Goal: Information Seeking & Learning: Compare options

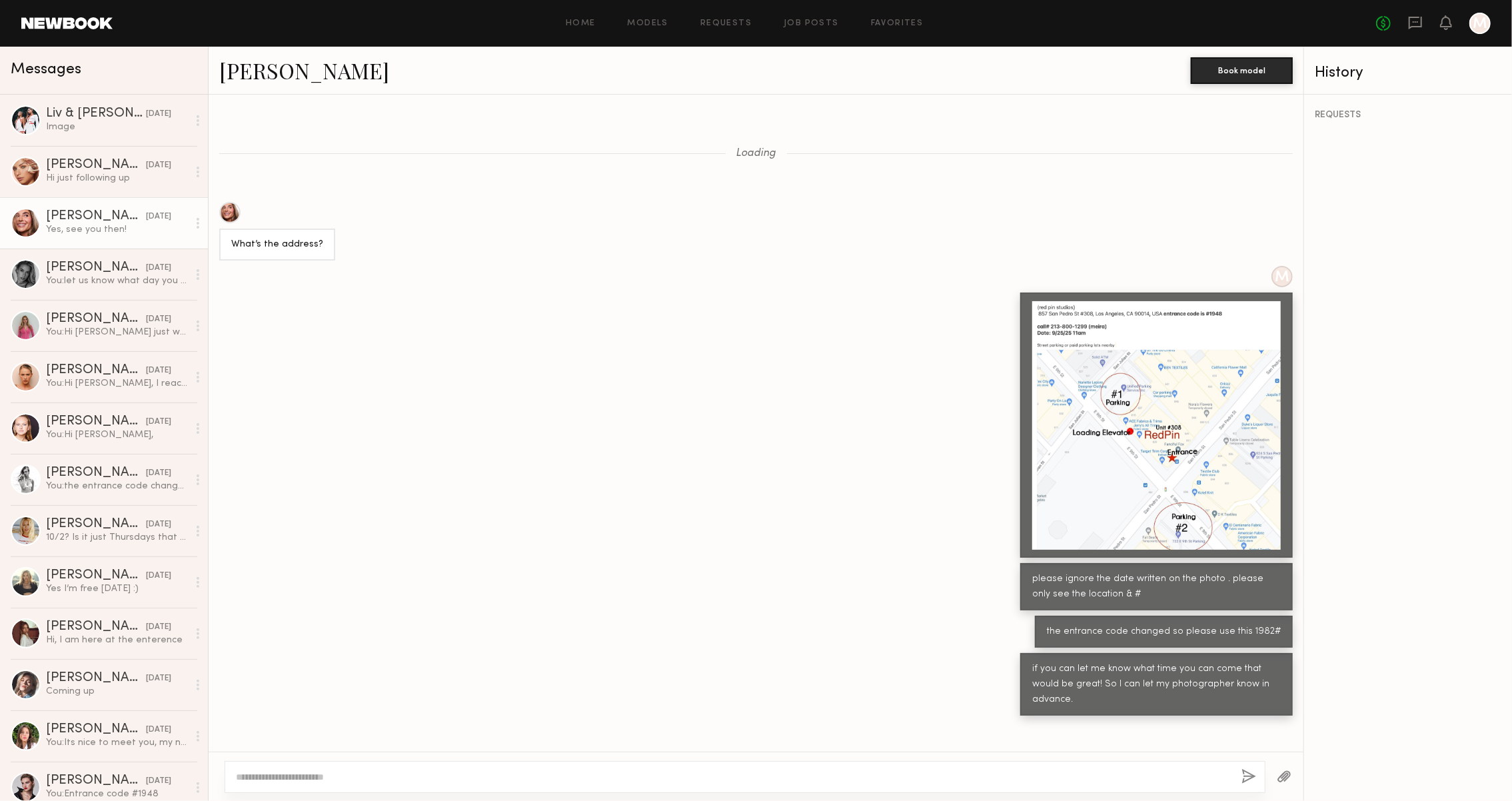
scroll to position [439, 0]
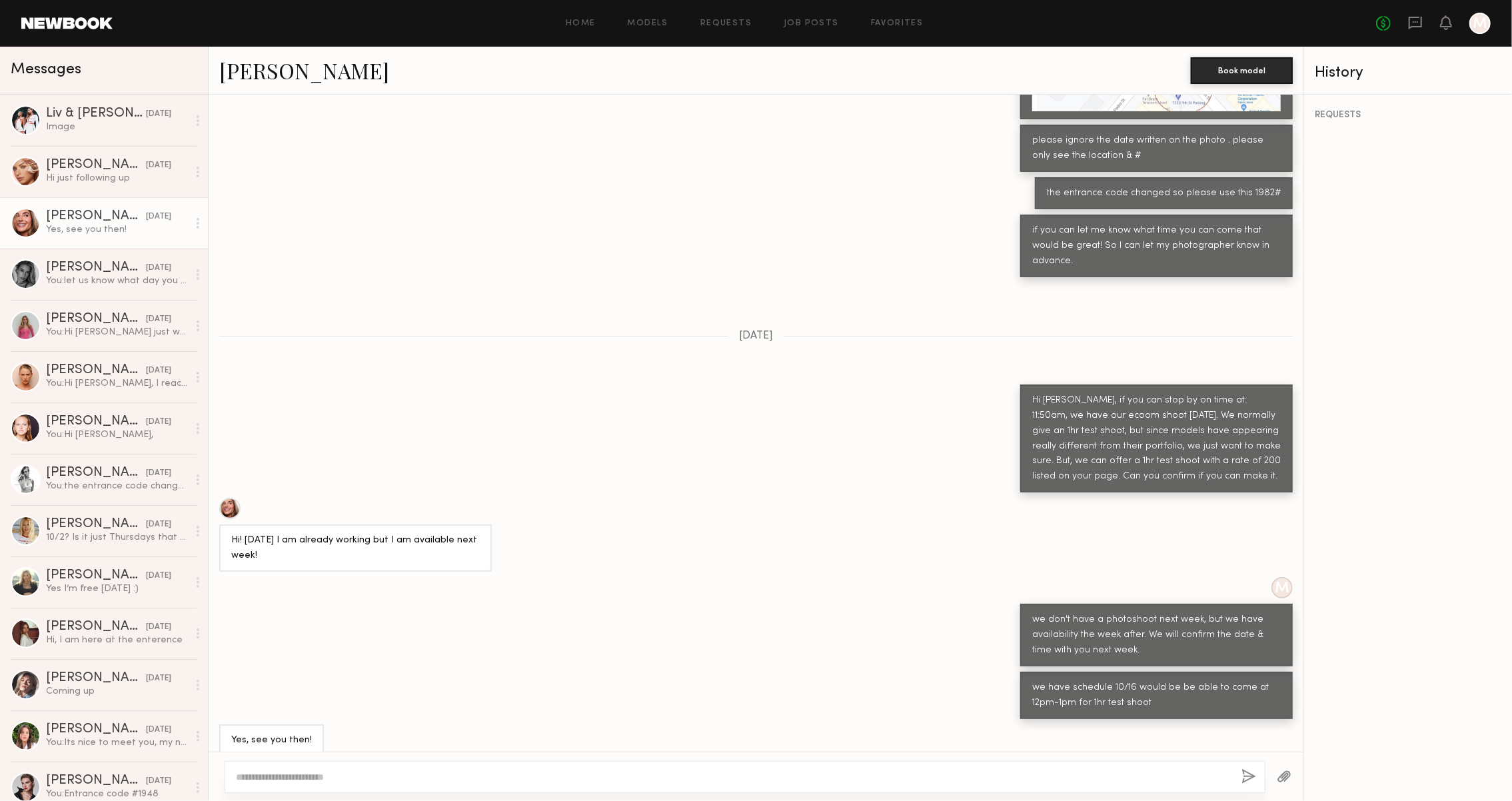
click at [81, 27] on link at bounding box center [67, 23] width 92 height 12
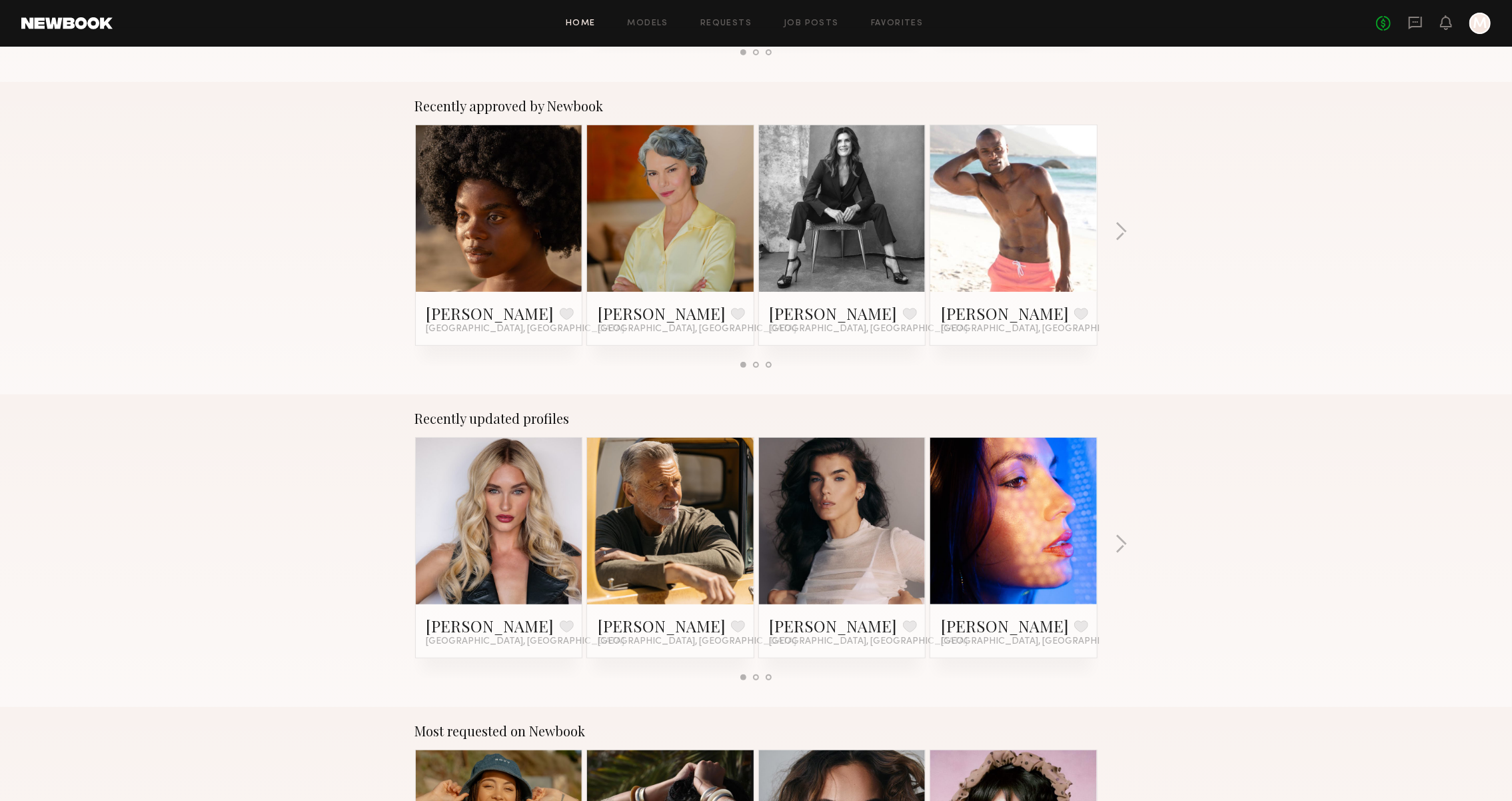
scroll to position [468, 0]
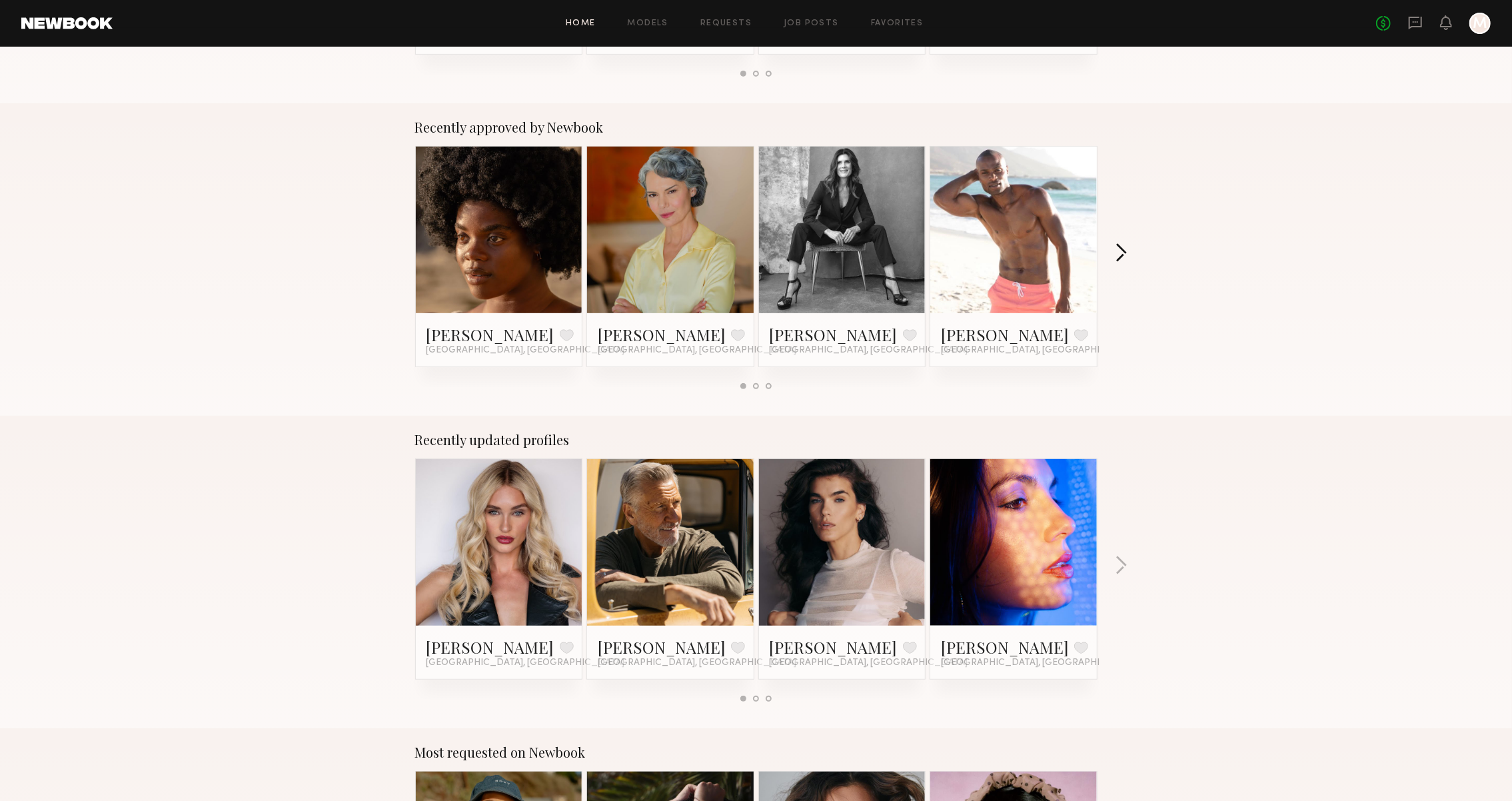
click at [1117, 250] on button "button" at bounding box center [1121, 255] width 12 height 22
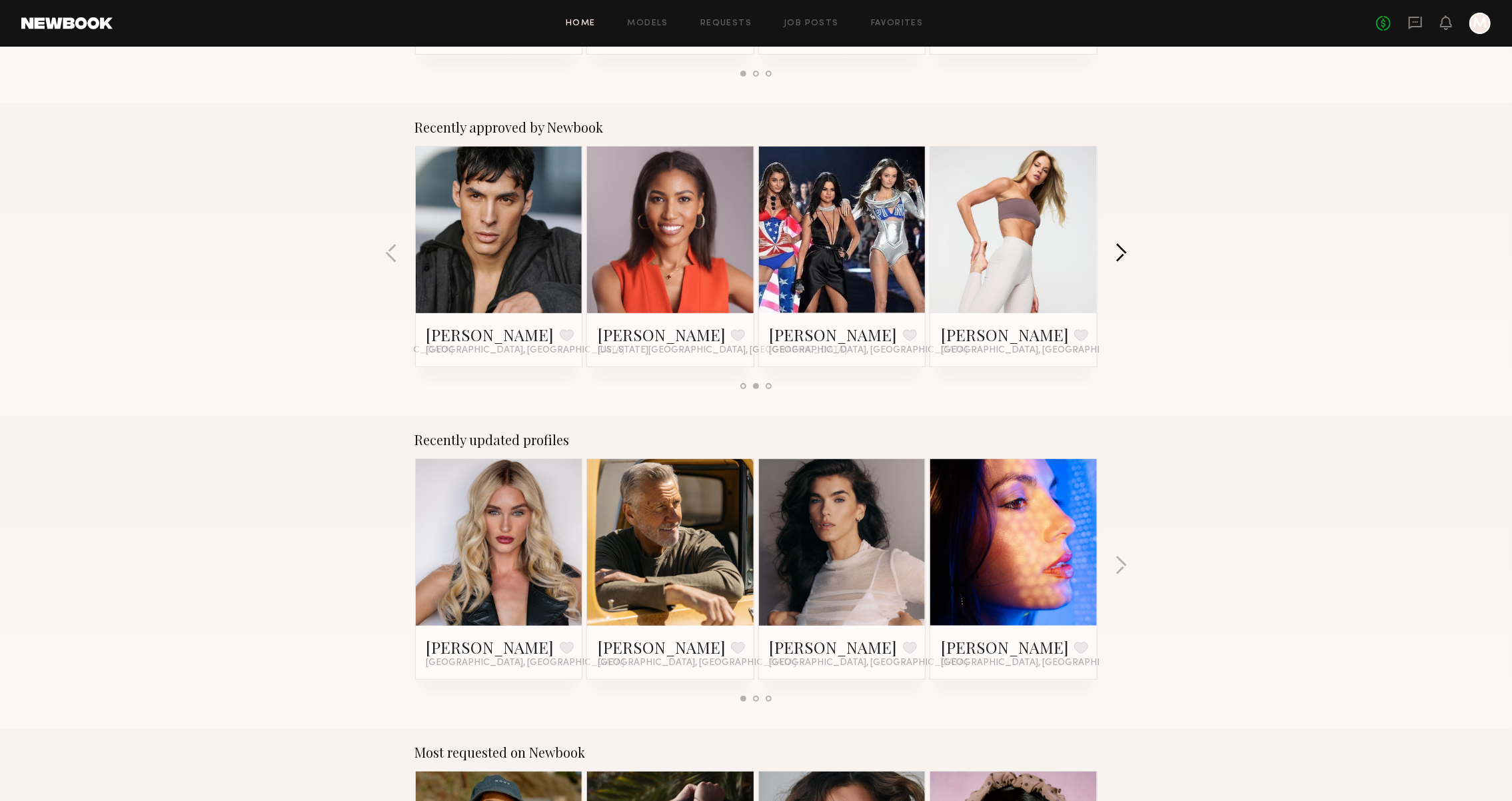
click at [1117, 250] on button "button" at bounding box center [1121, 255] width 12 height 22
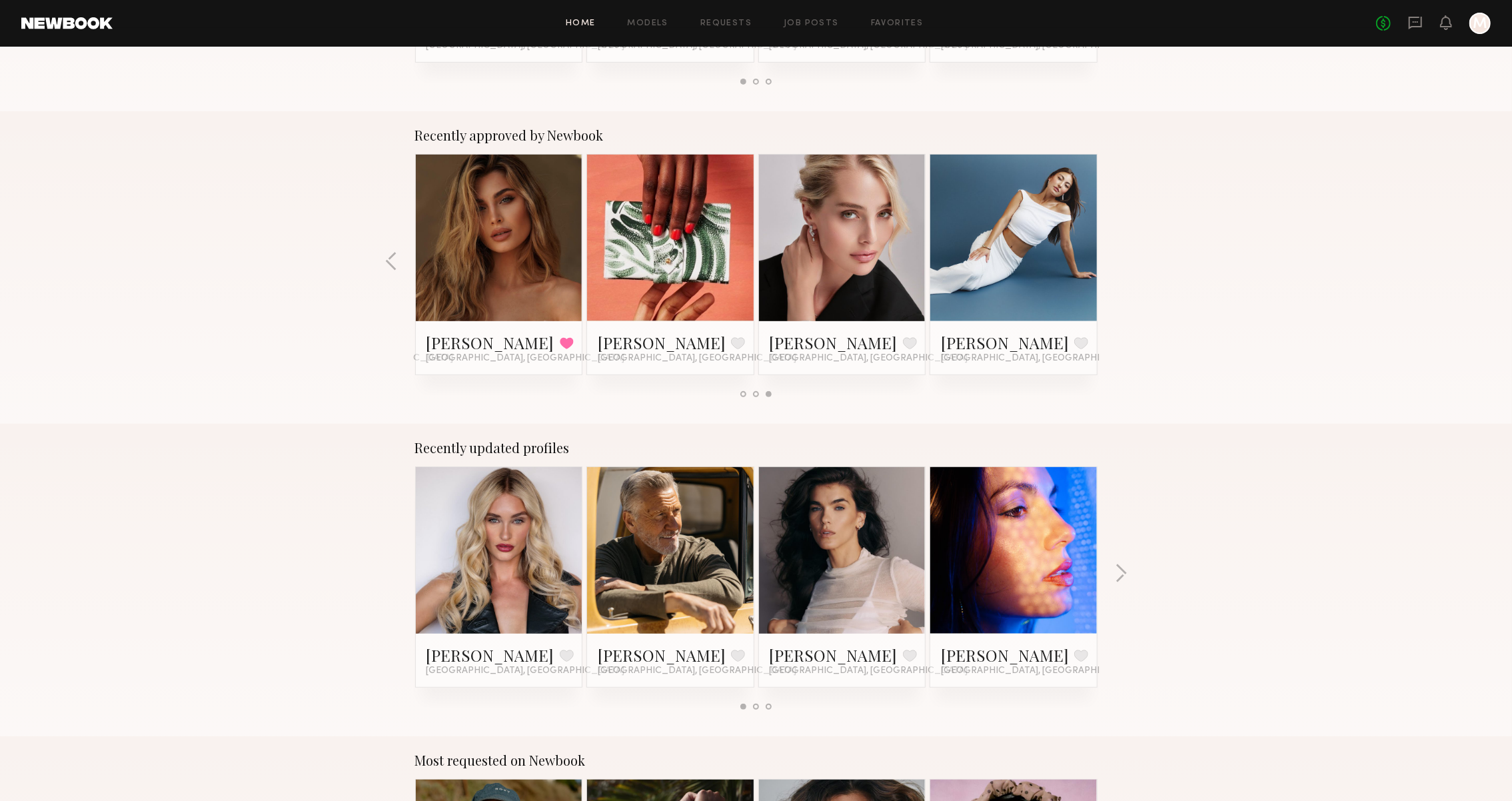
scroll to position [428, 0]
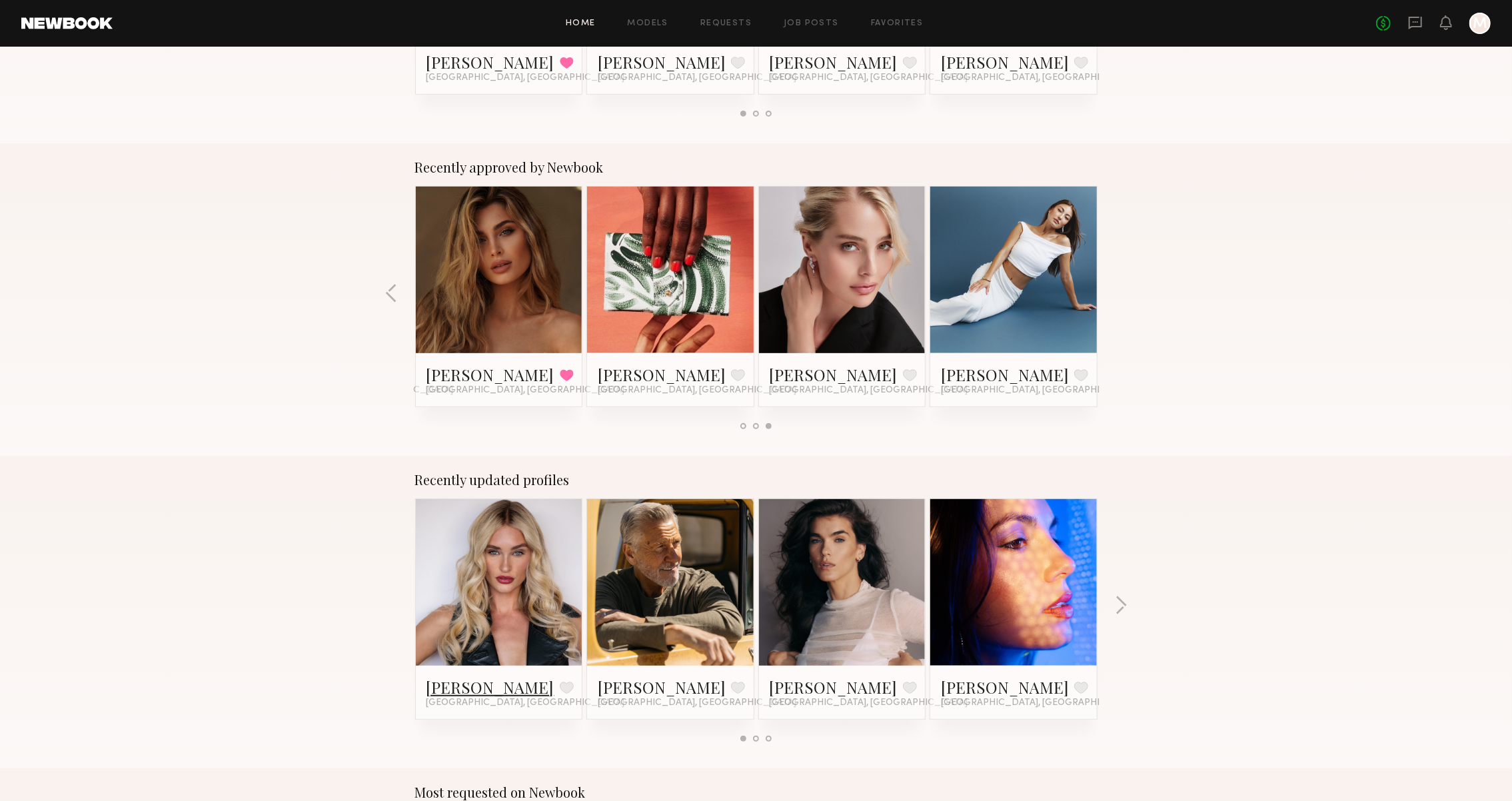
drag, startPoint x: 452, startPoint y: 683, endPoint x: 445, endPoint y: 684, distance: 7.1
click at [453, 682] on link "Sam F." at bounding box center [491, 687] width 128 height 22
click at [1119, 609] on button "button" at bounding box center [1121, 607] width 12 height 22
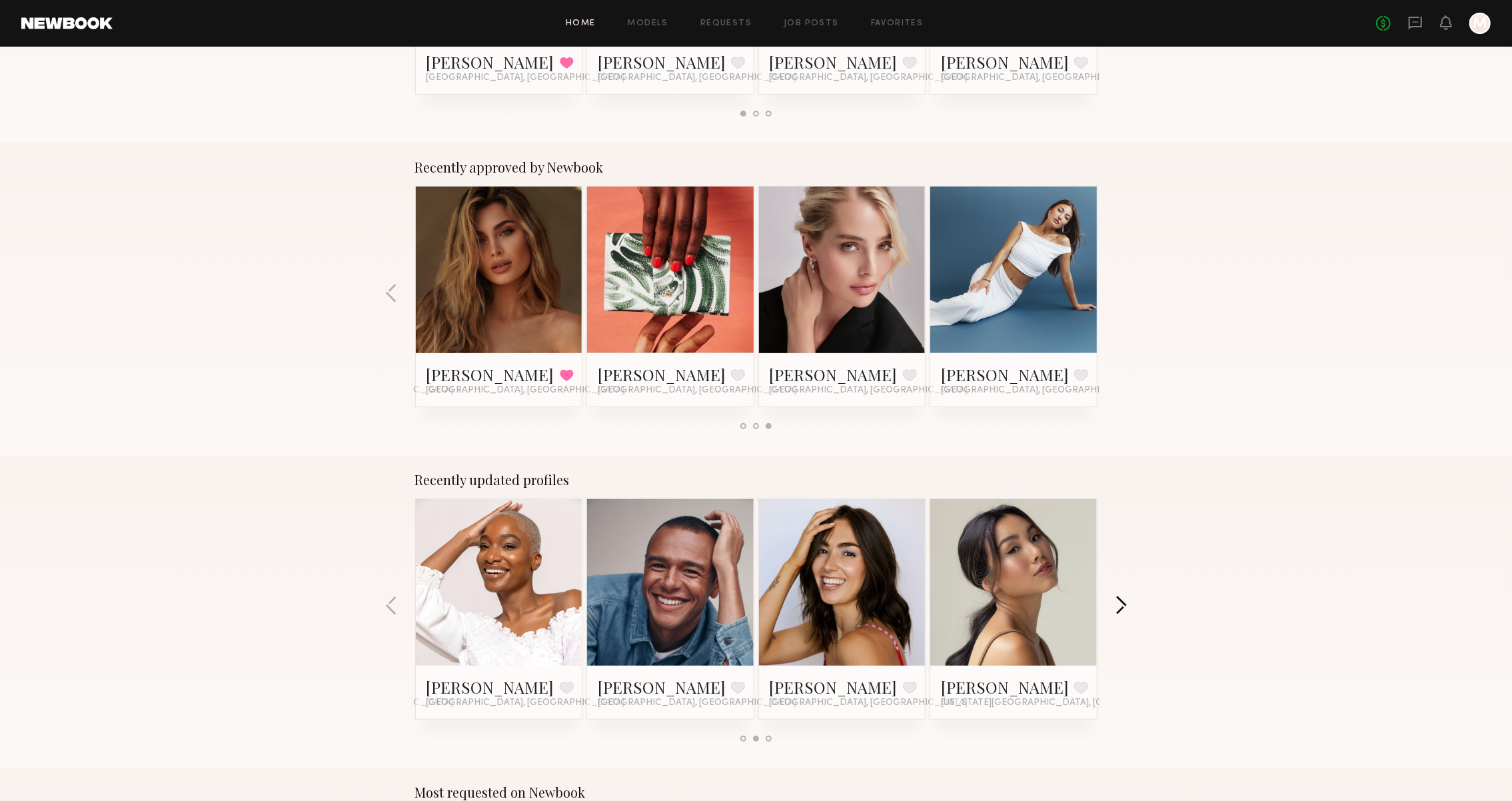
click at [1119, 609] on button "button" at bounding box center [1121, 607] width 12 height 22
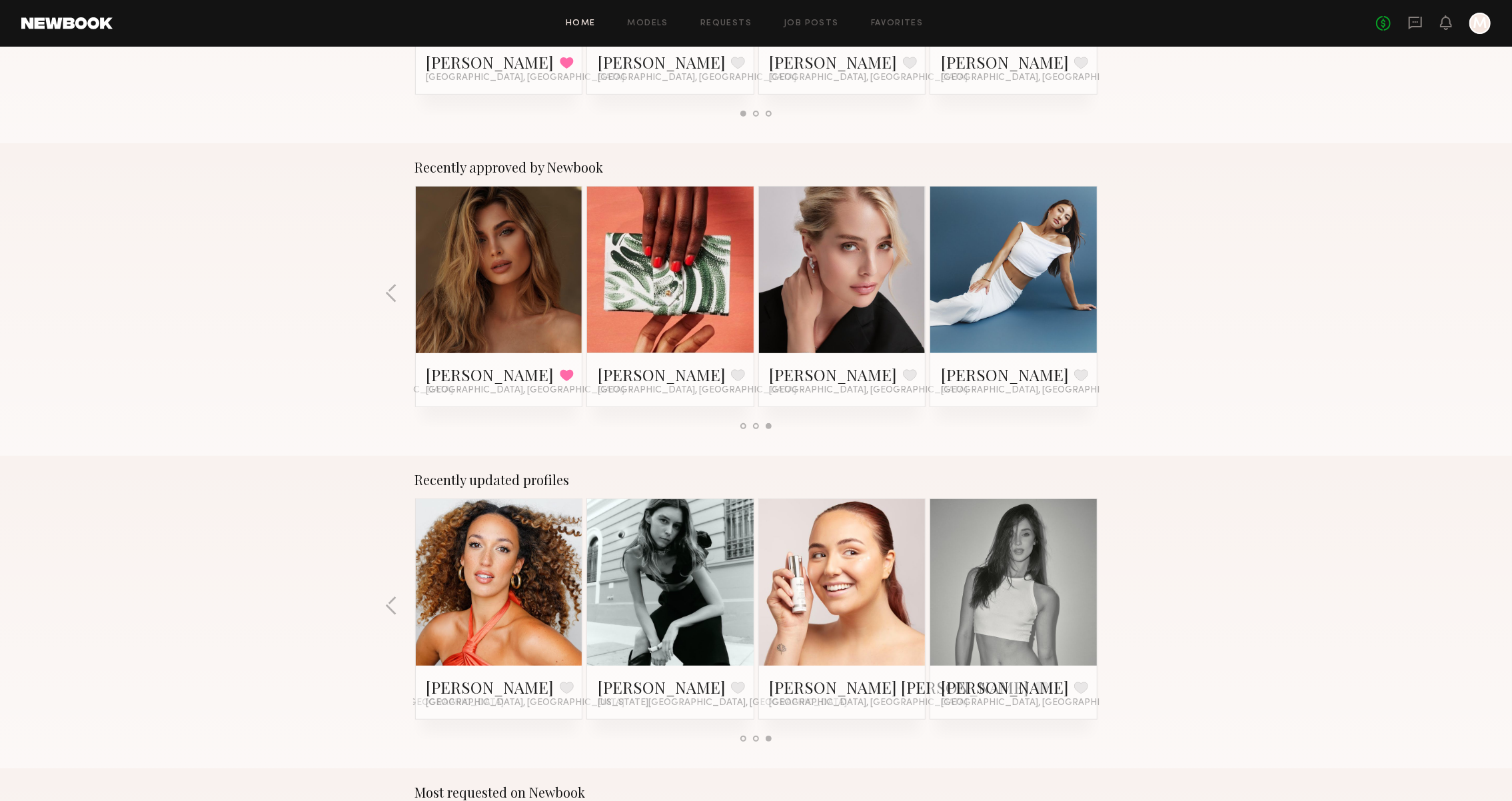
click at [1119, 609] on div "Recently updated profiles Sam F. Favorite San Diego, CA Dean S. Favorite Los An…" at bounding box center [756, 612] width 1512 height 312
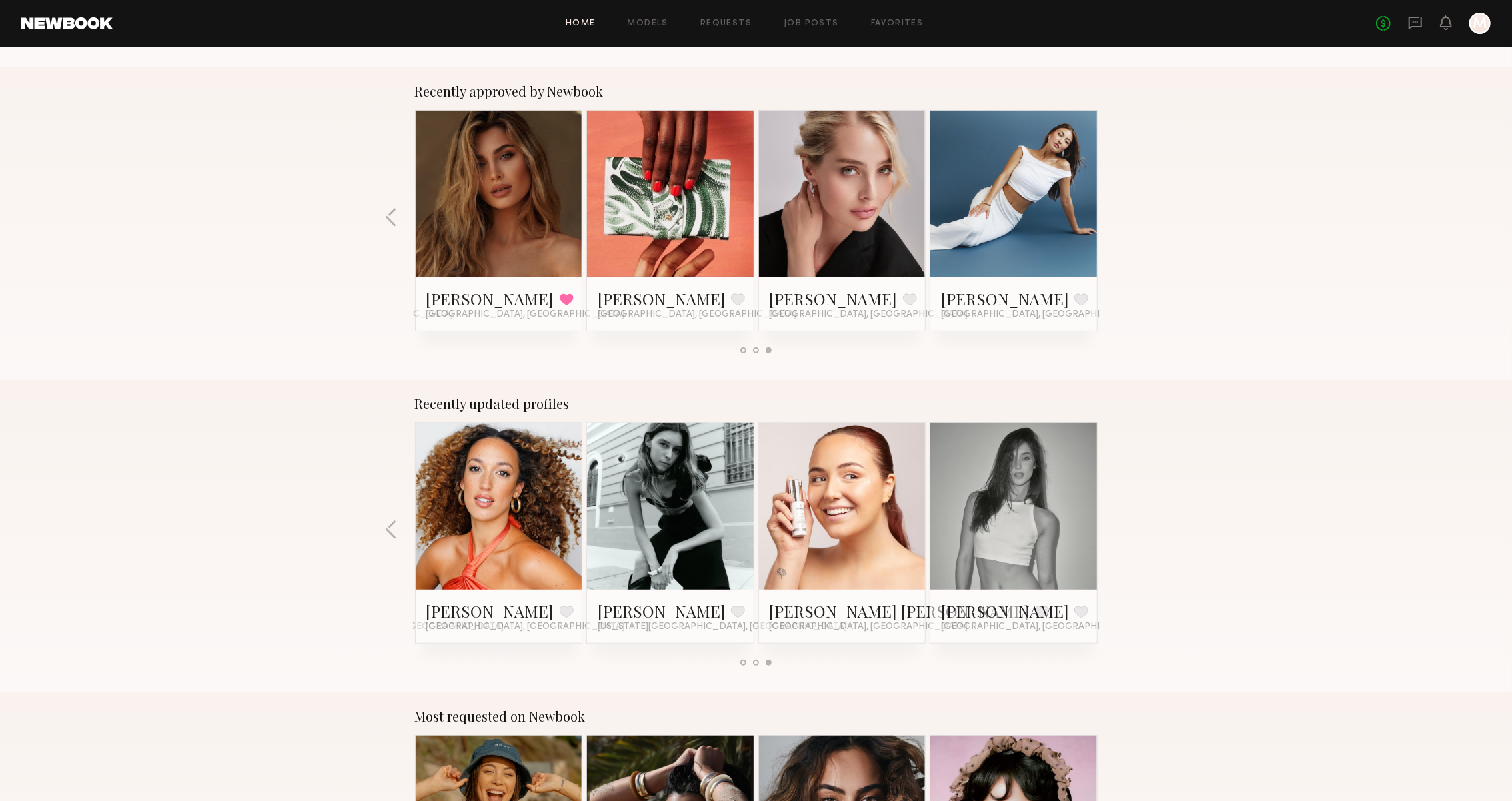
scroll to position [261, 0]
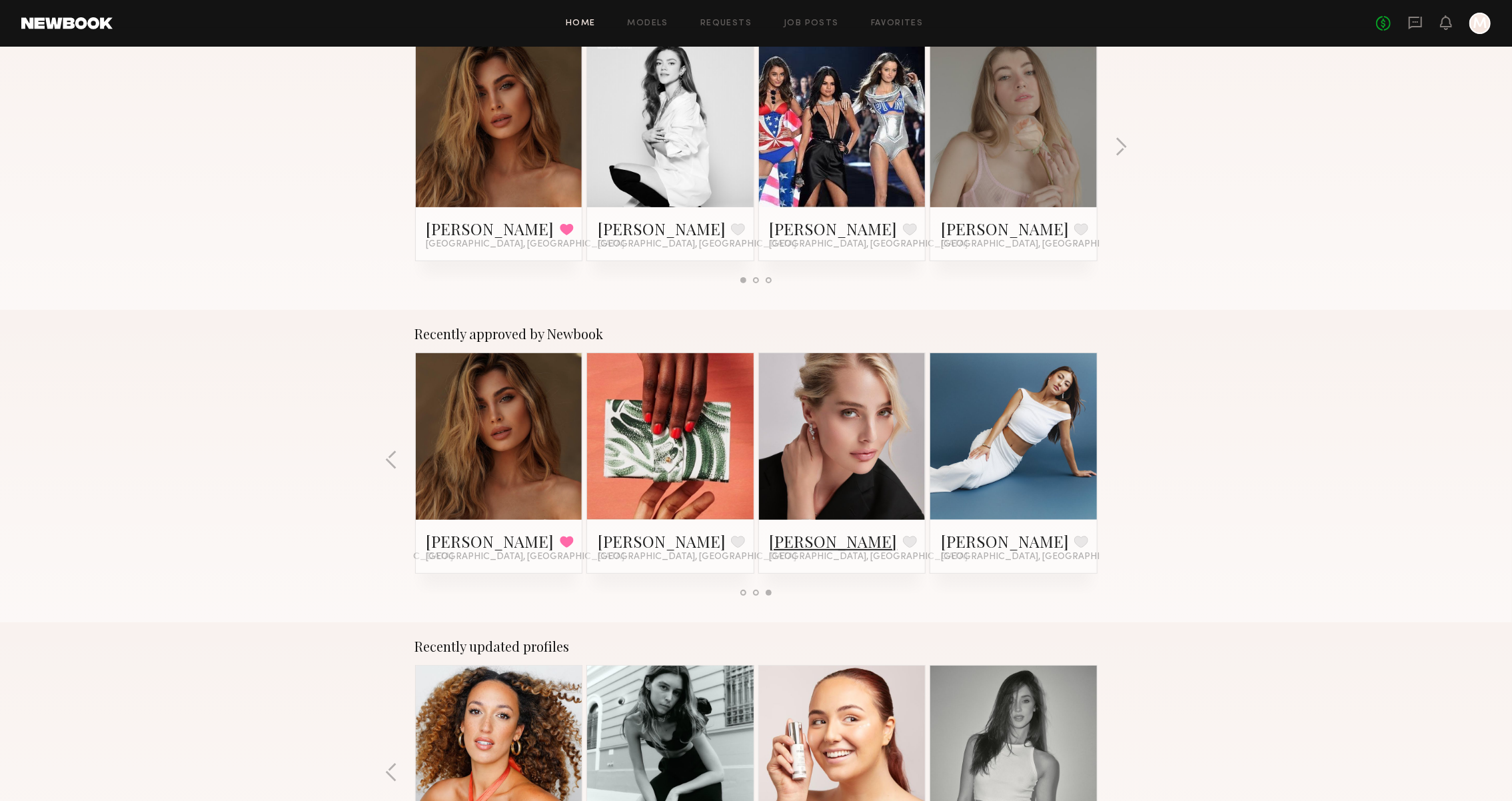
click at [785, 534] on link "Sabina K." at bounding box center [833, 541] width 128 height 22
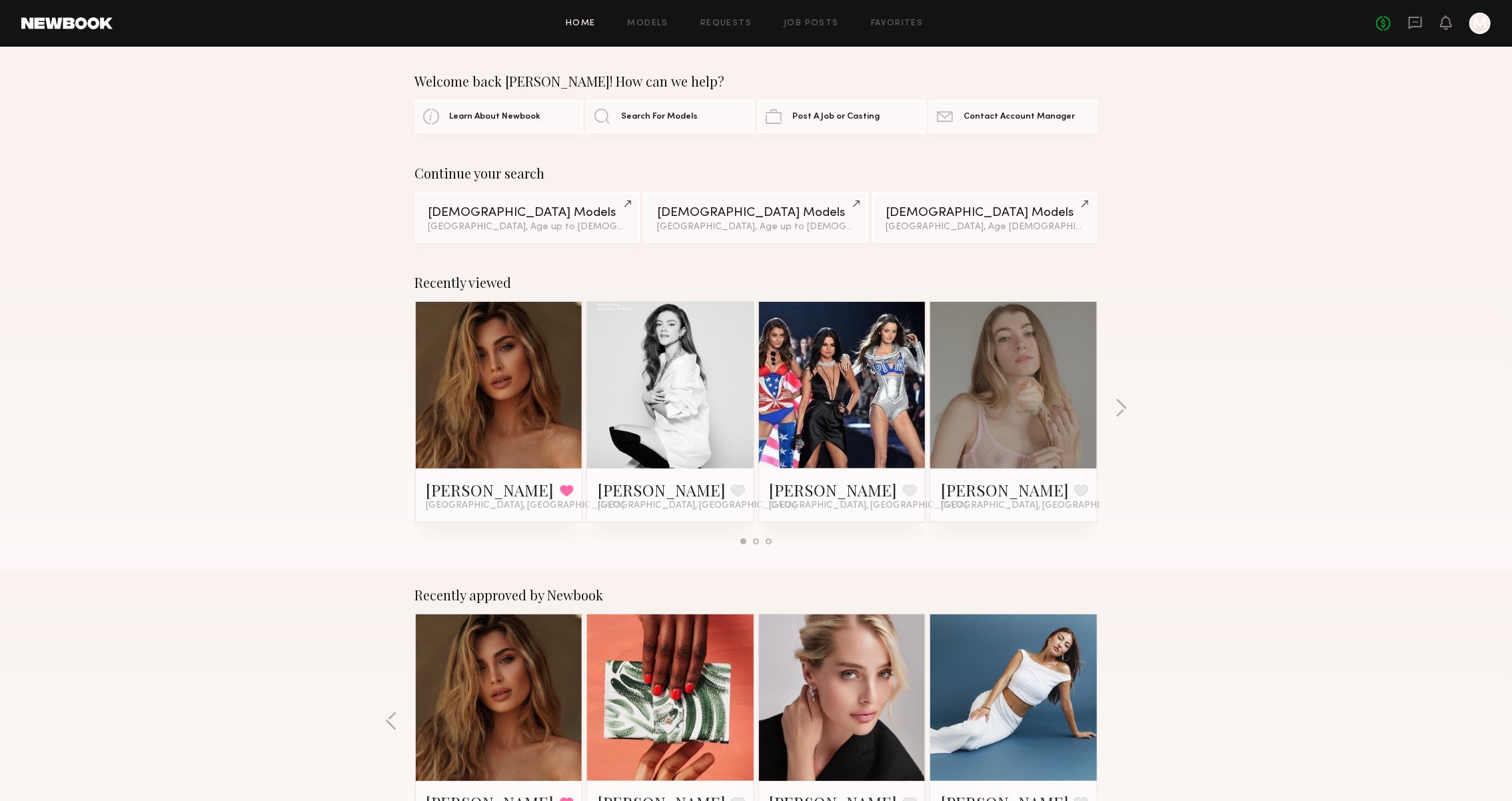
scroll to position [0, 0]
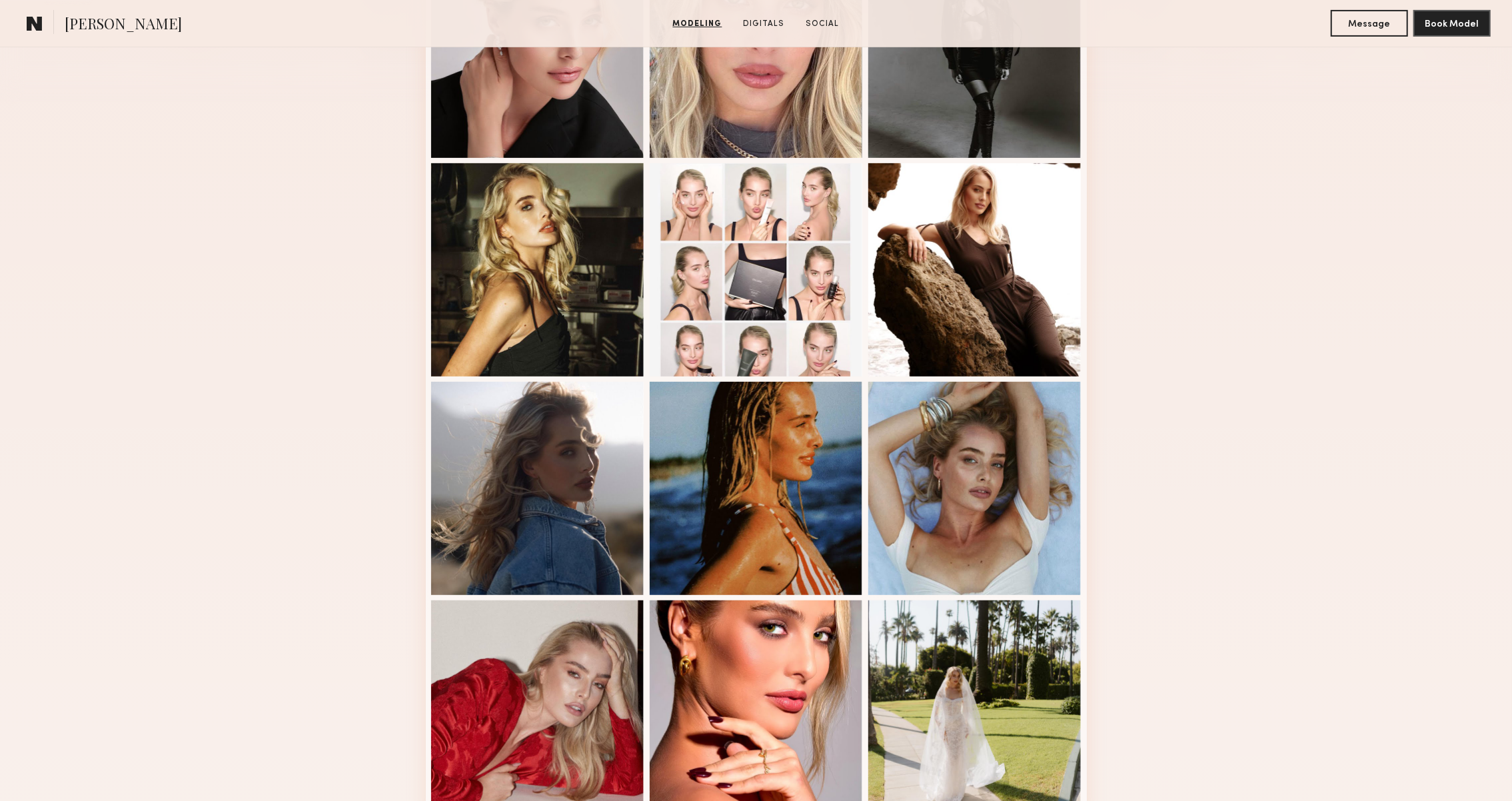
scroll to position [701, 0]
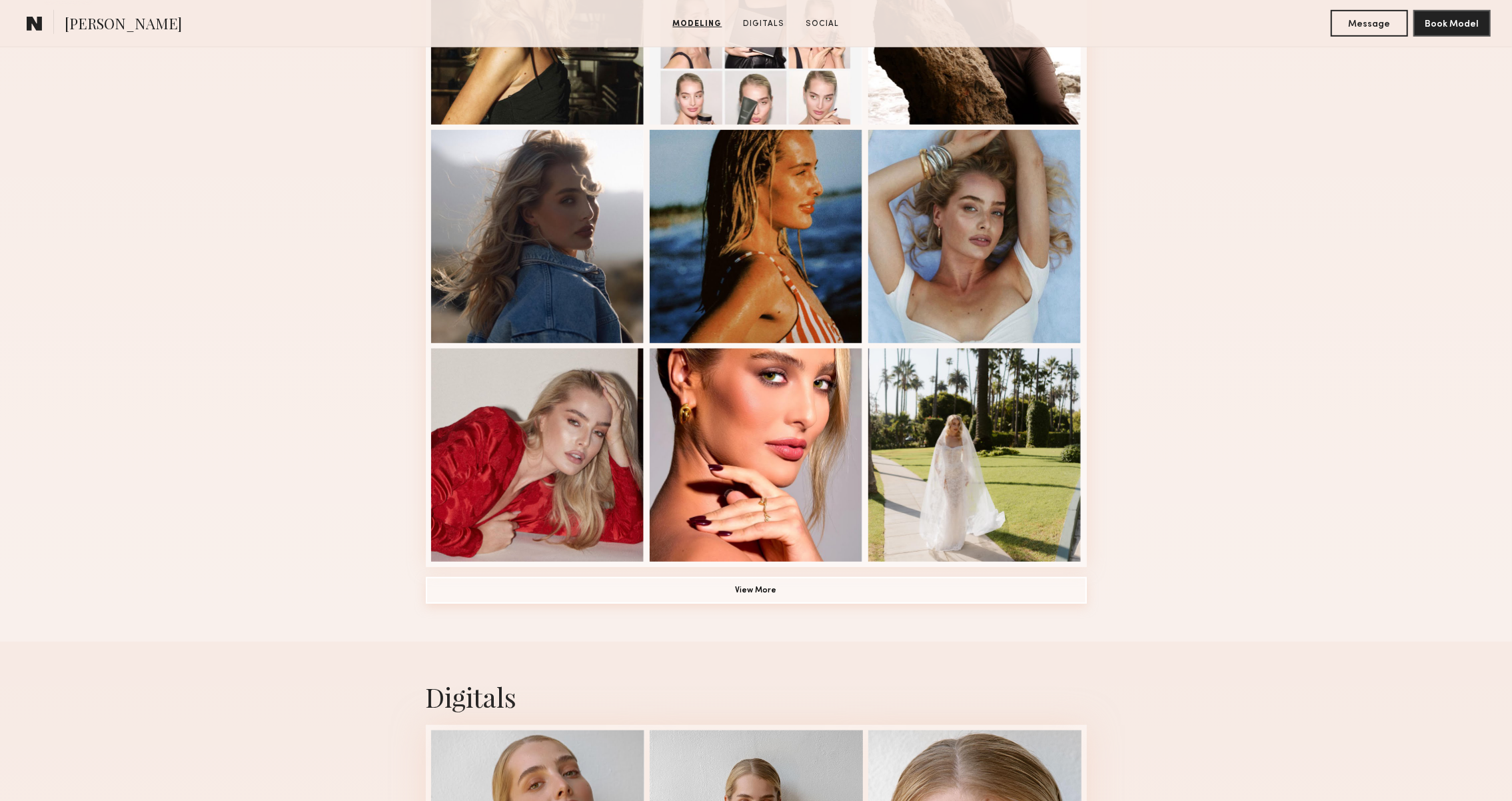
click at [891, 598] on button "View More" at bounding box center [756, 591] width 661 height 26
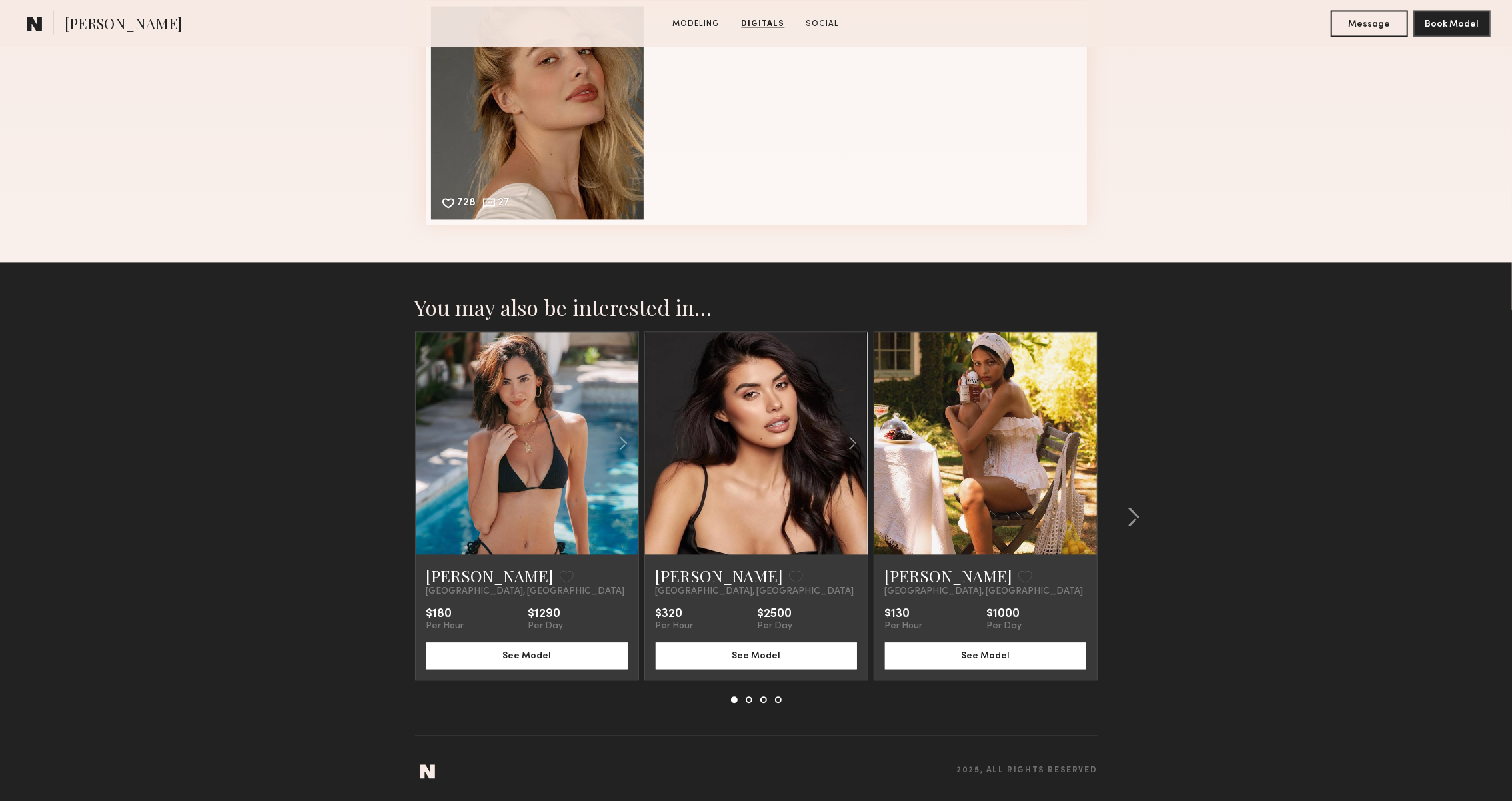
scroll to position [2402, 0]
click at [1130, 508] on common-icon at bounding box center [1133, 517] width 13 height 22
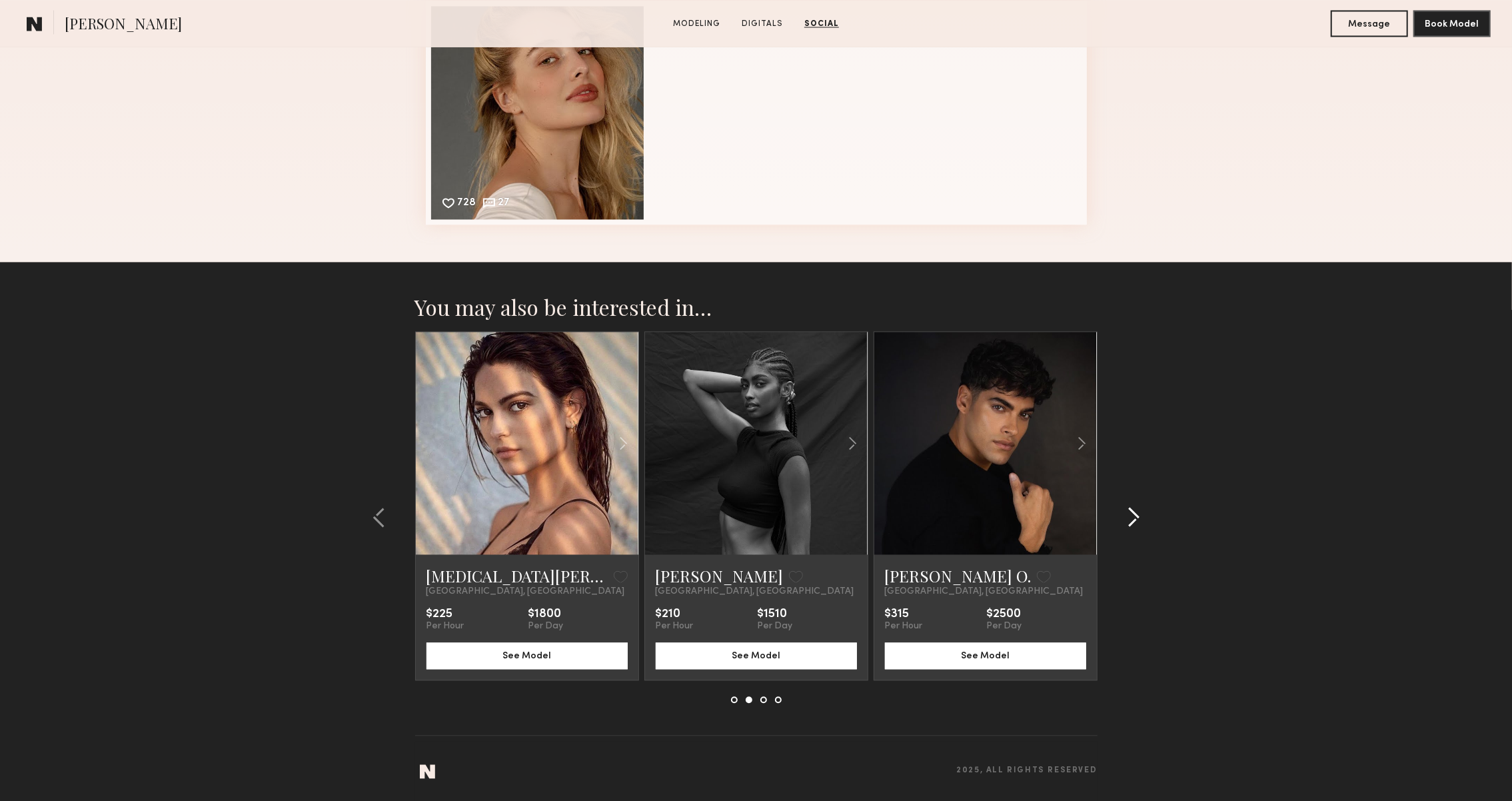
click at [1130, 508] on common-icon at bounding box center [1133, 517] width 13 height 22
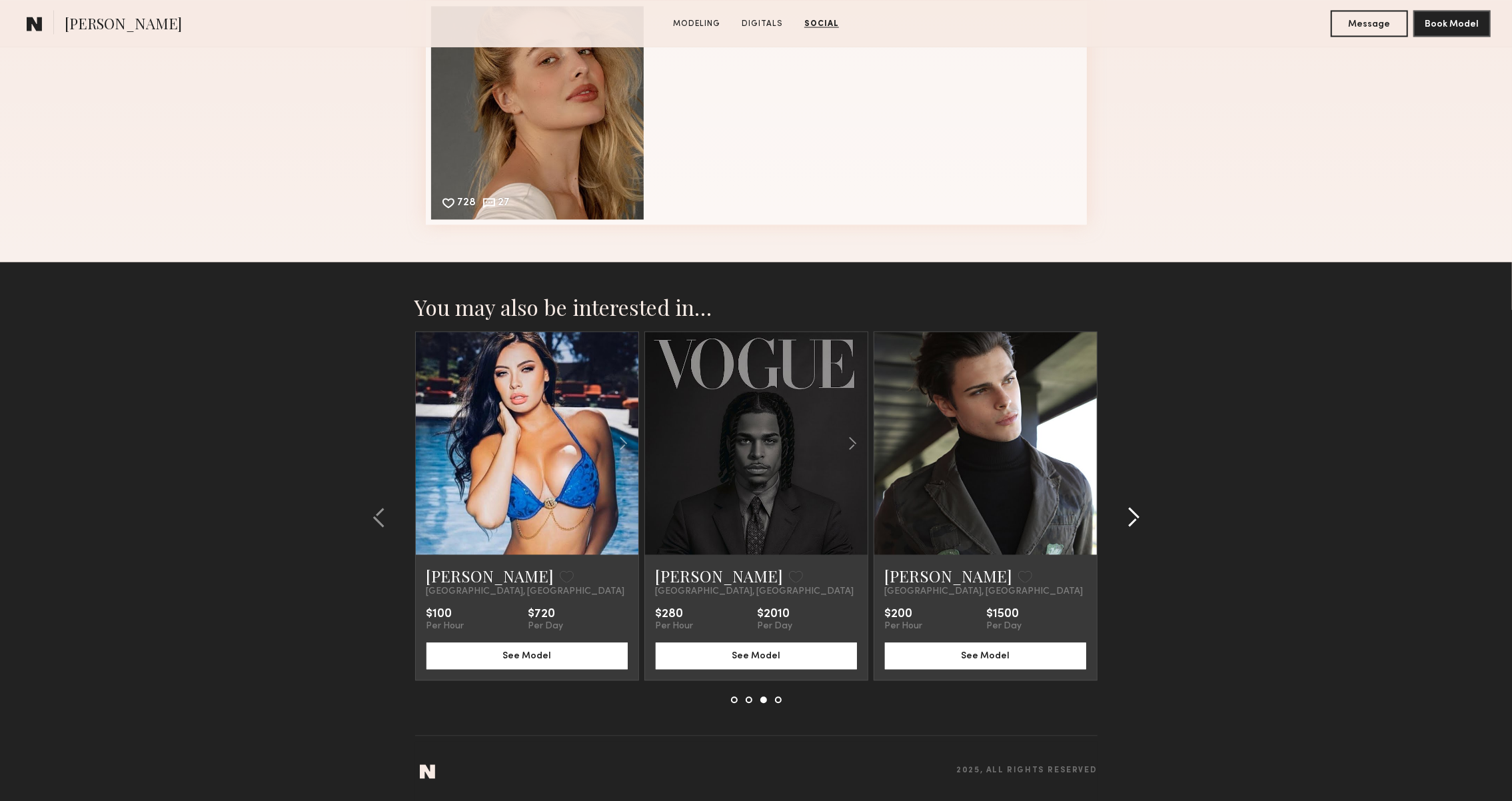
click at [1130, 508] on common-icon at bounding box center [1133, 517] width 13 height 22
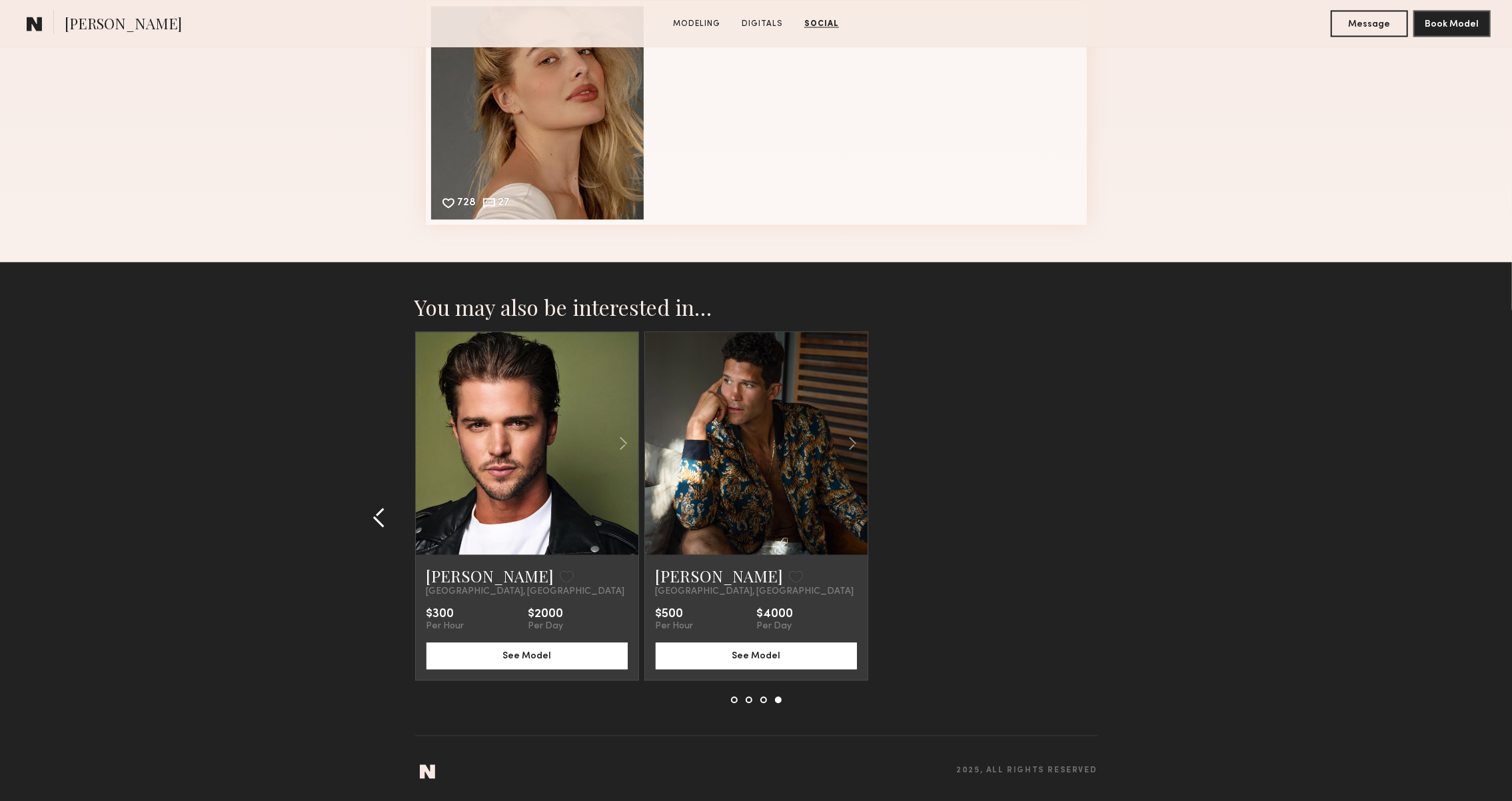
click at [369, 523] on div at bounding box center [383, 517] width 64 height 372
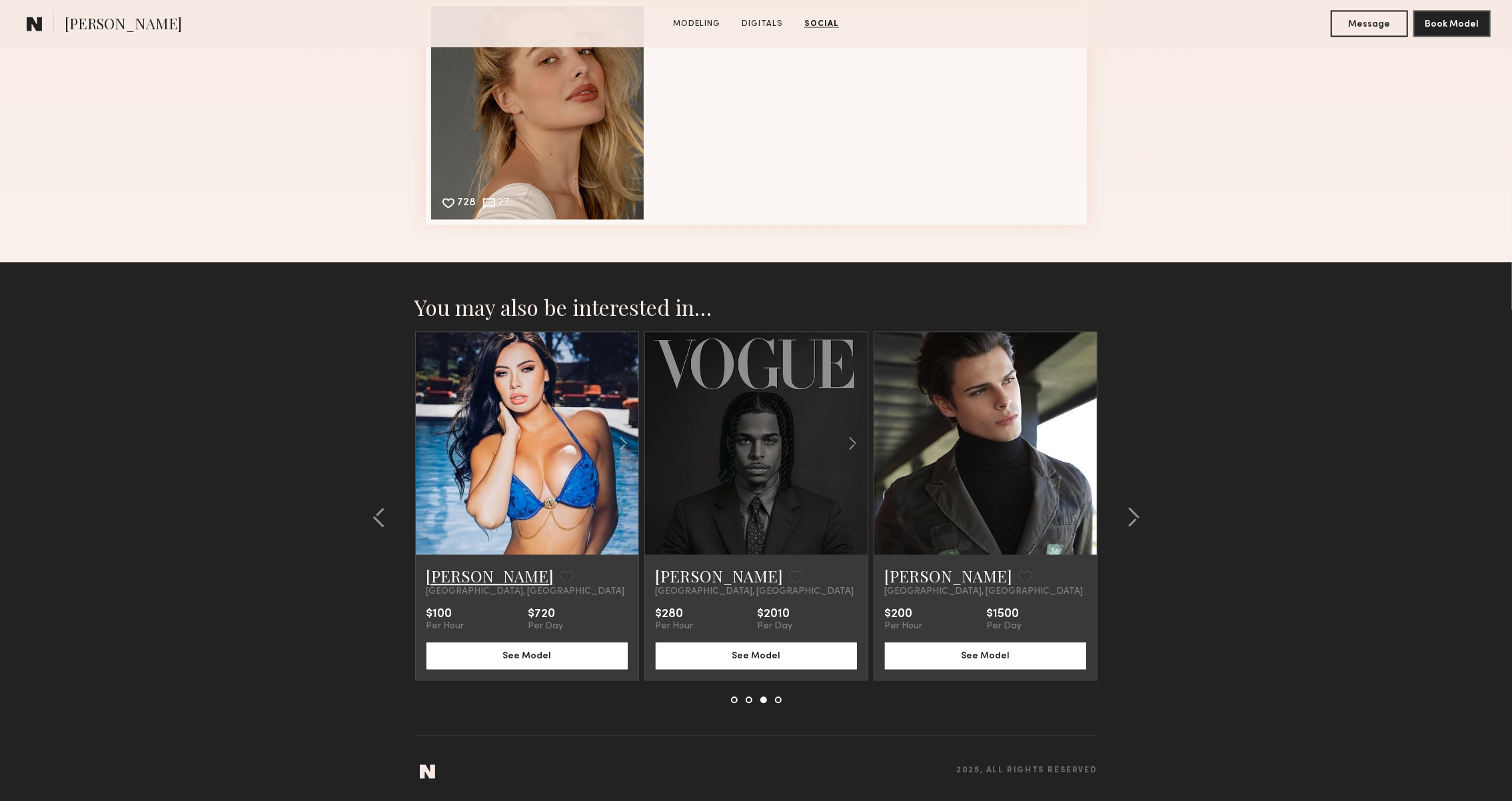
click at [460, 575] on link "Laura D." at bounding box center [491, 575] width 128 height 22
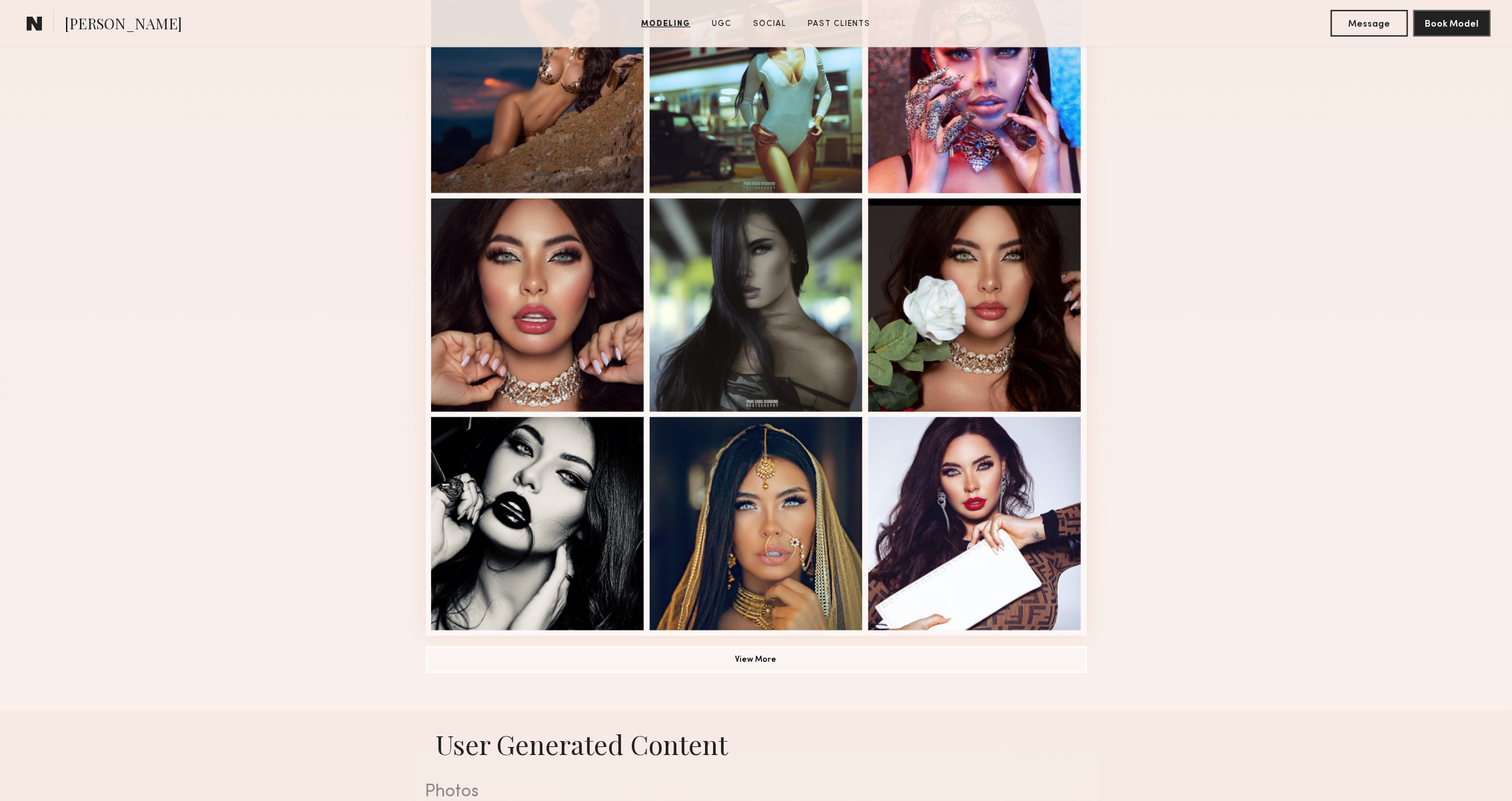
scroll to position [649, 0]
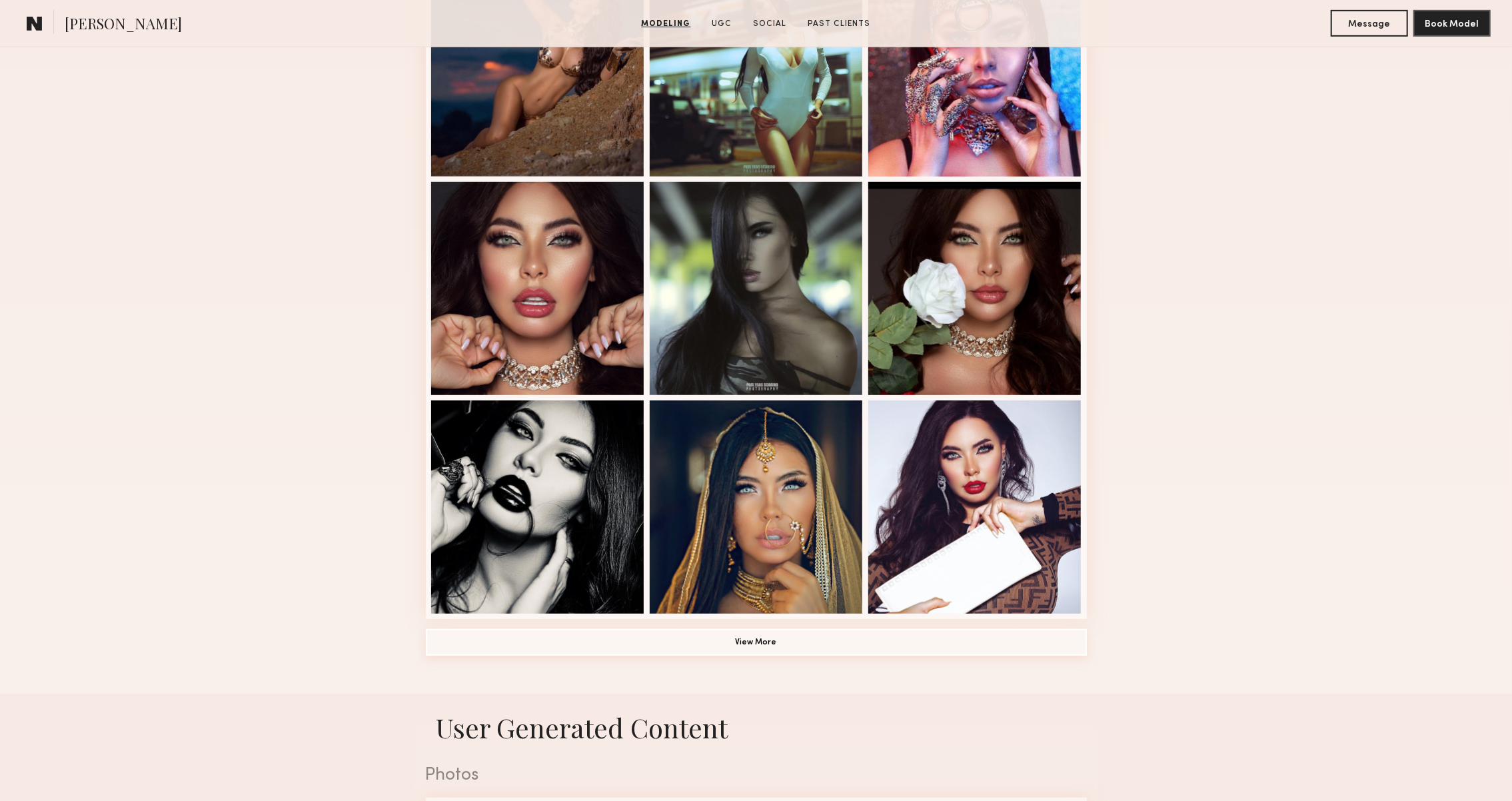
click at [459, 639] on button "View More" at bounding box center [756, 643] width 661 height 26
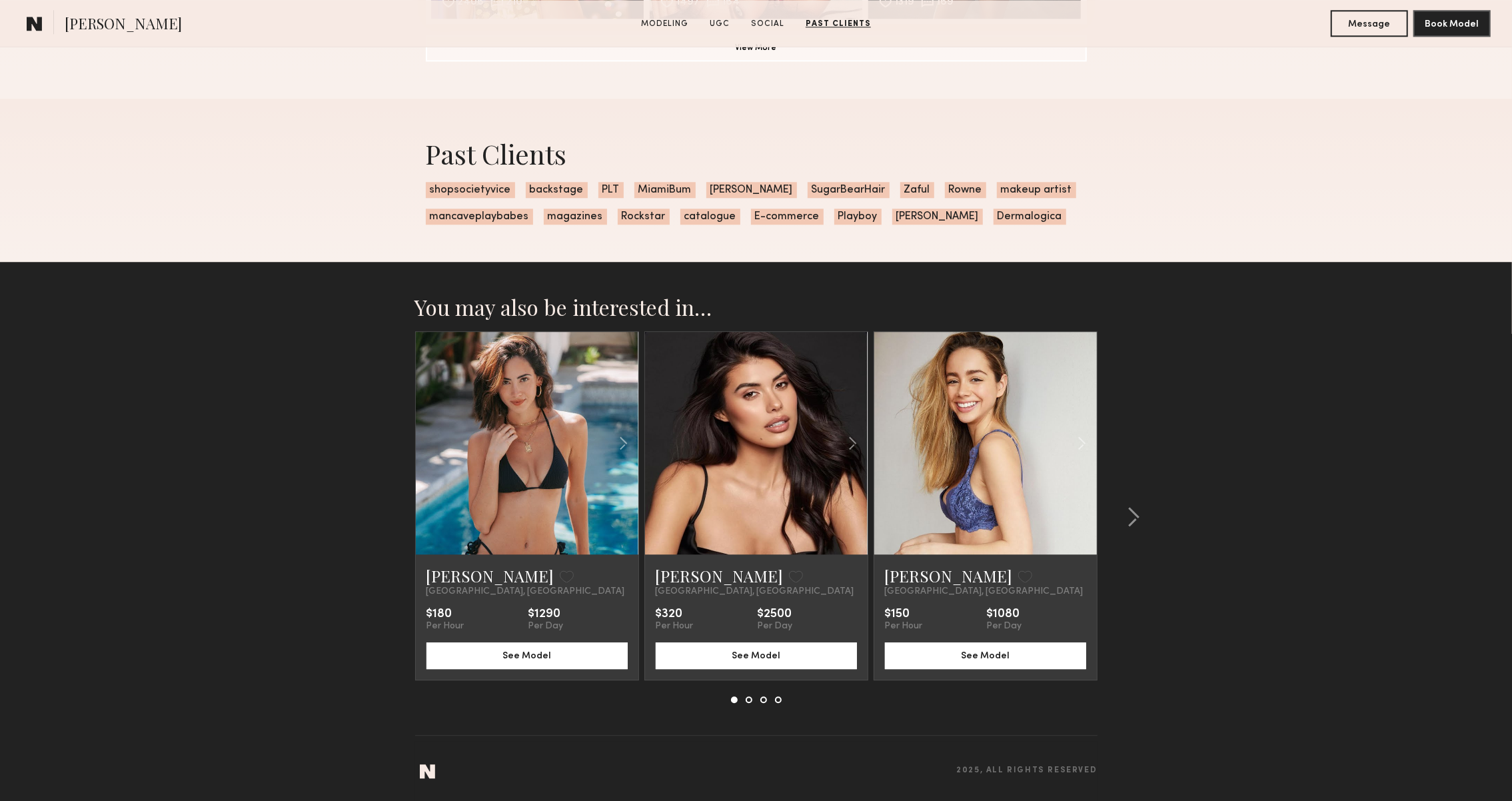
scroll to position [3055, 0]
click at [1132, 514] on common-icon at bounding box center [1133, 517] width 13 height 22
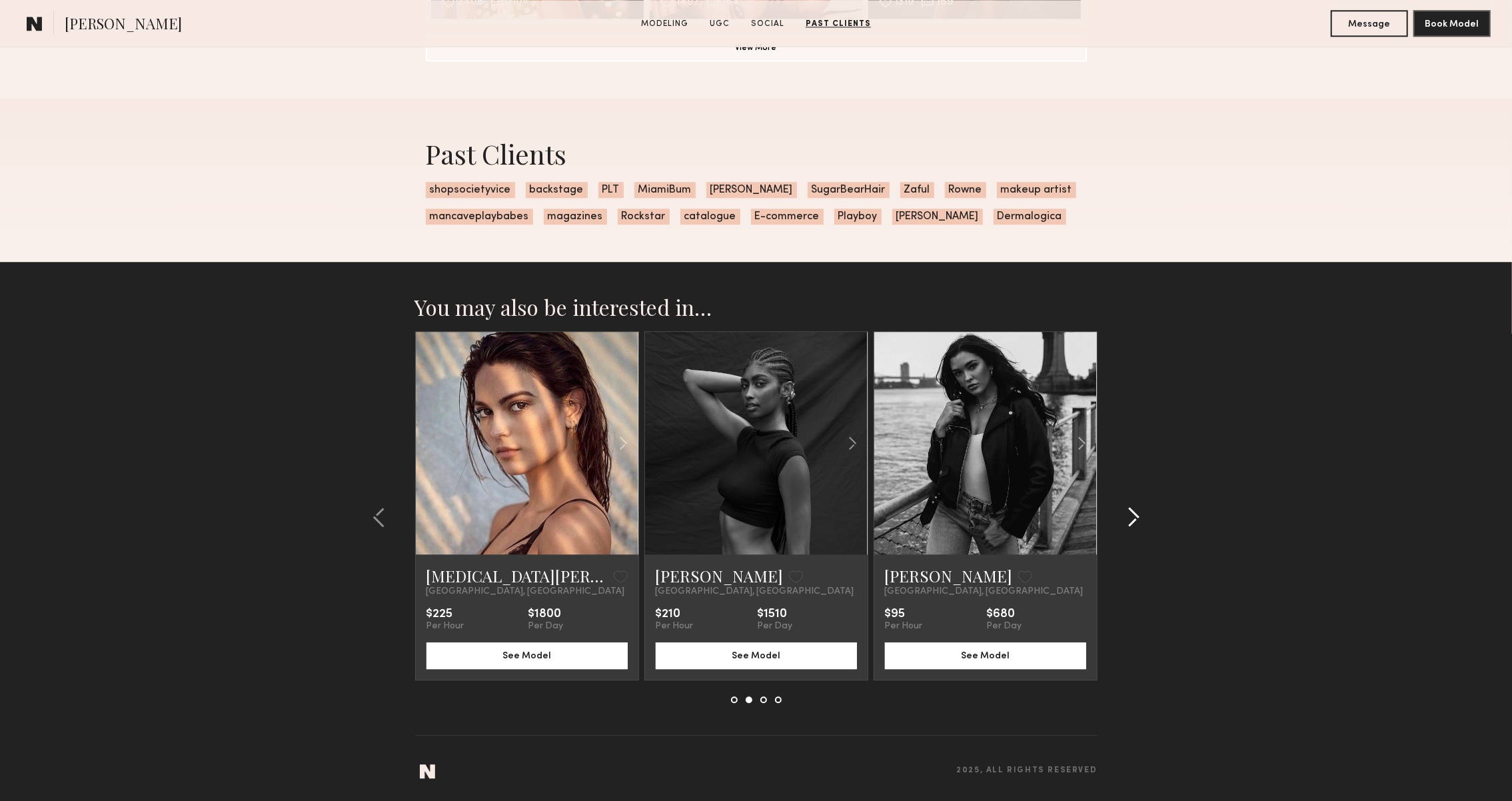
click at [1132, 514] on common-icon at bounding box center [1133, 517] width 13 height 22
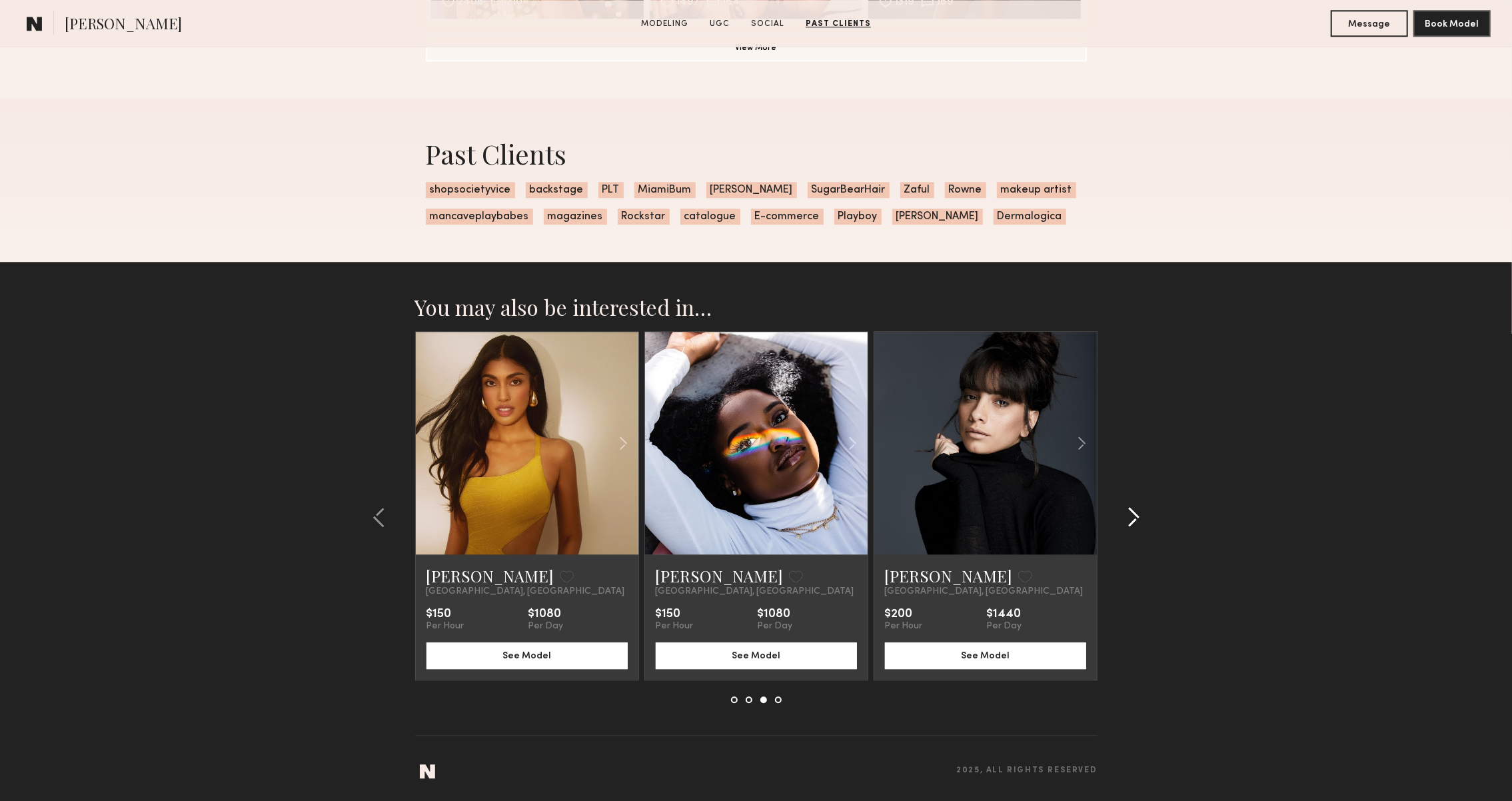
click at [1132, 514] on common-icon at bounding box center [1133, 517] width 13 height 22
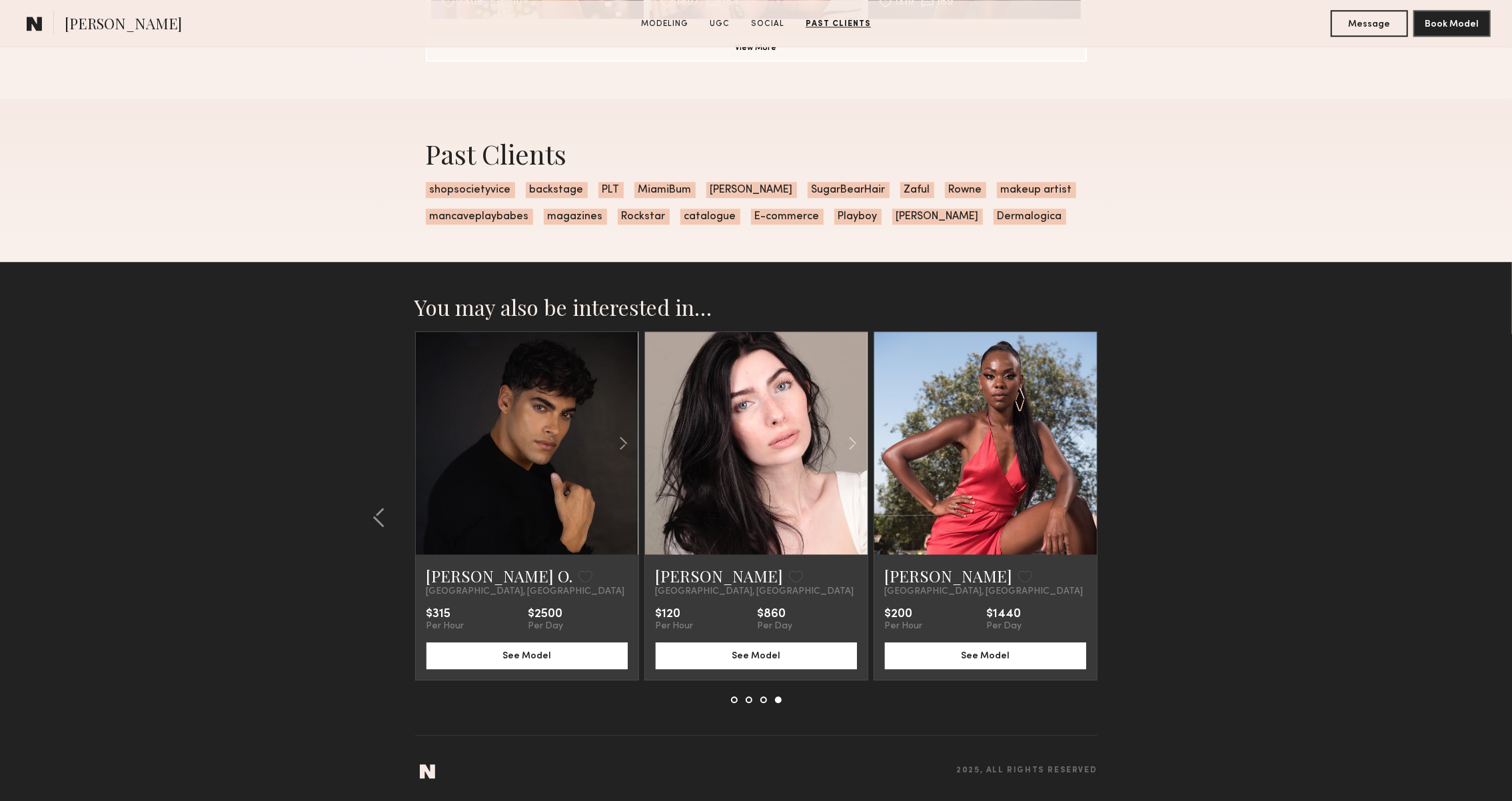
click at [1132, 514] on section "You may also be interested in… Marina J. Favorite Los Angeles, CA $180 Per Hour…" at bounding box center [756, 531] width 1512 height 539
